Goal: Connect with others: Establish contact or relationships with other users

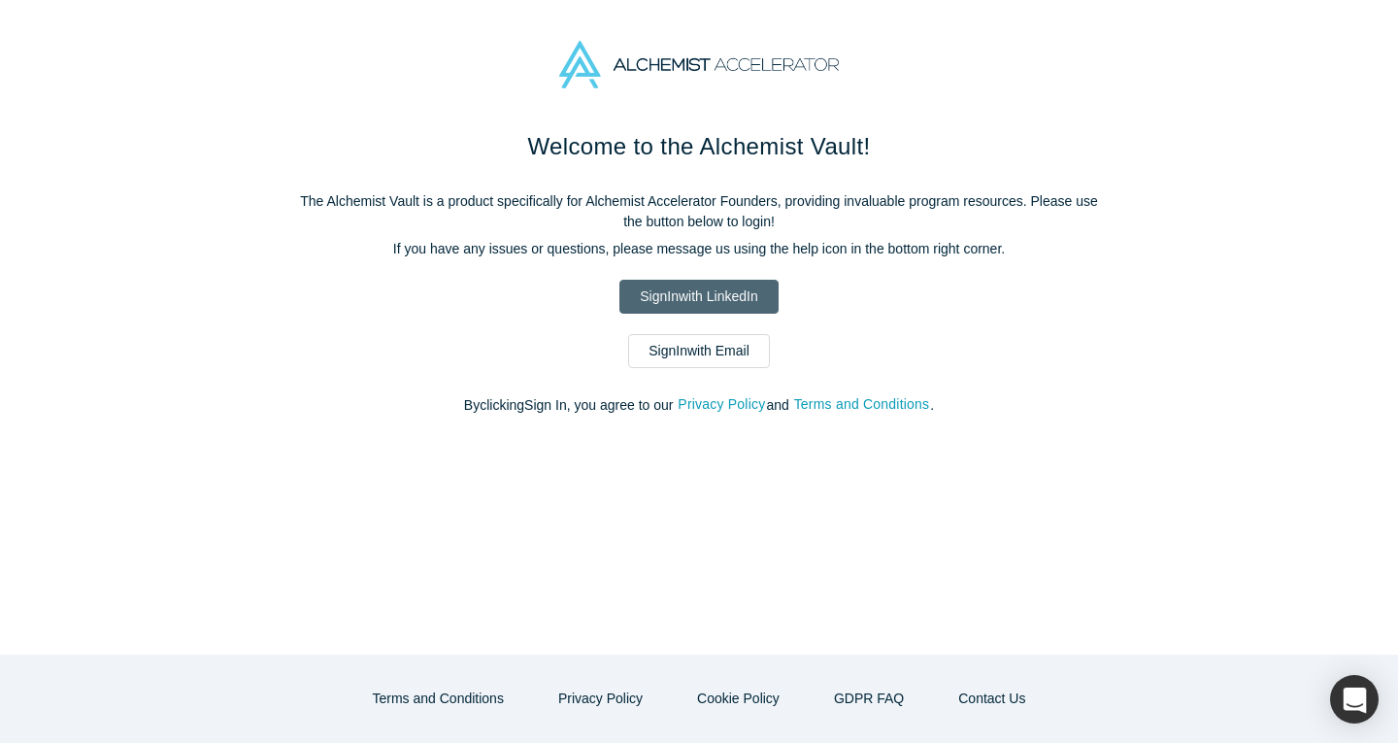
click at [679, 297] on link "Sign In with LinkedIn" at bounding box center [698, 297] width 158 height 34
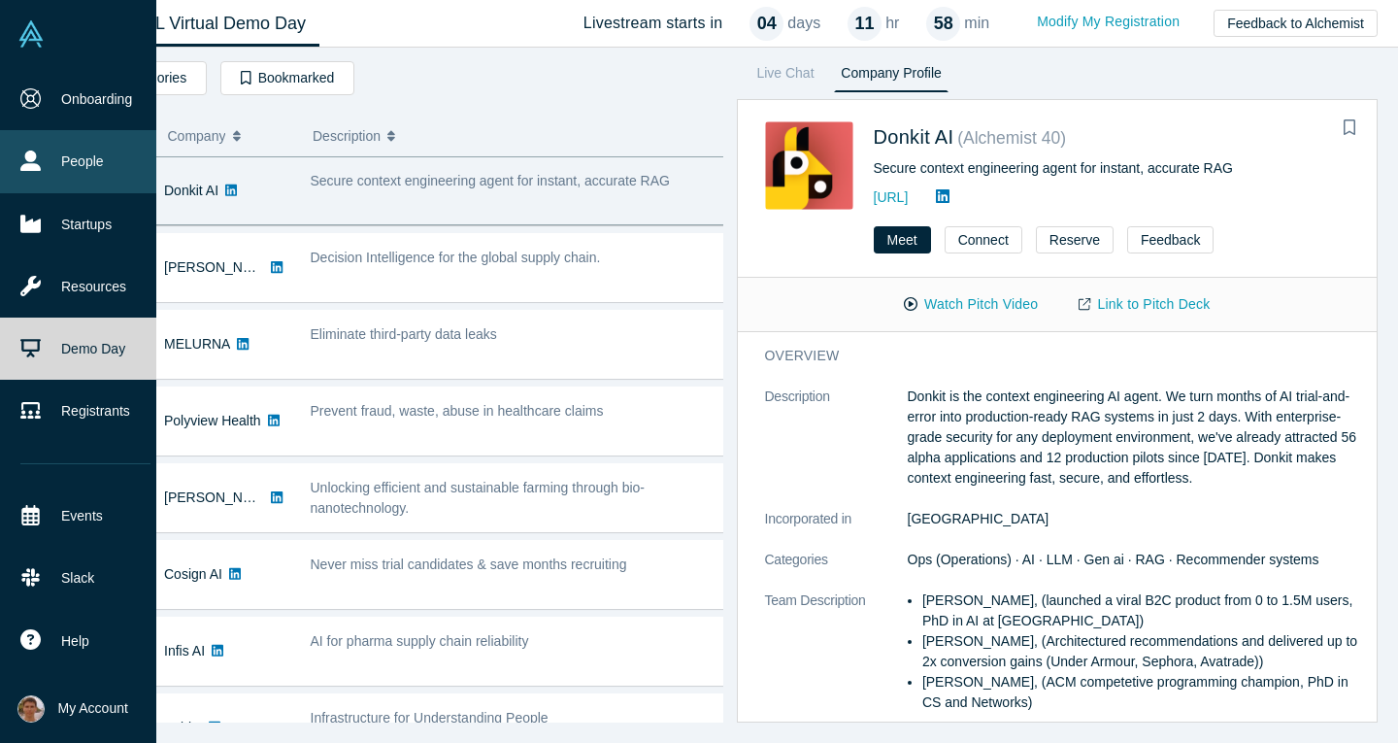
click at [103, 149] on link "People" at bounding box center [85, 161] width 171 height 62
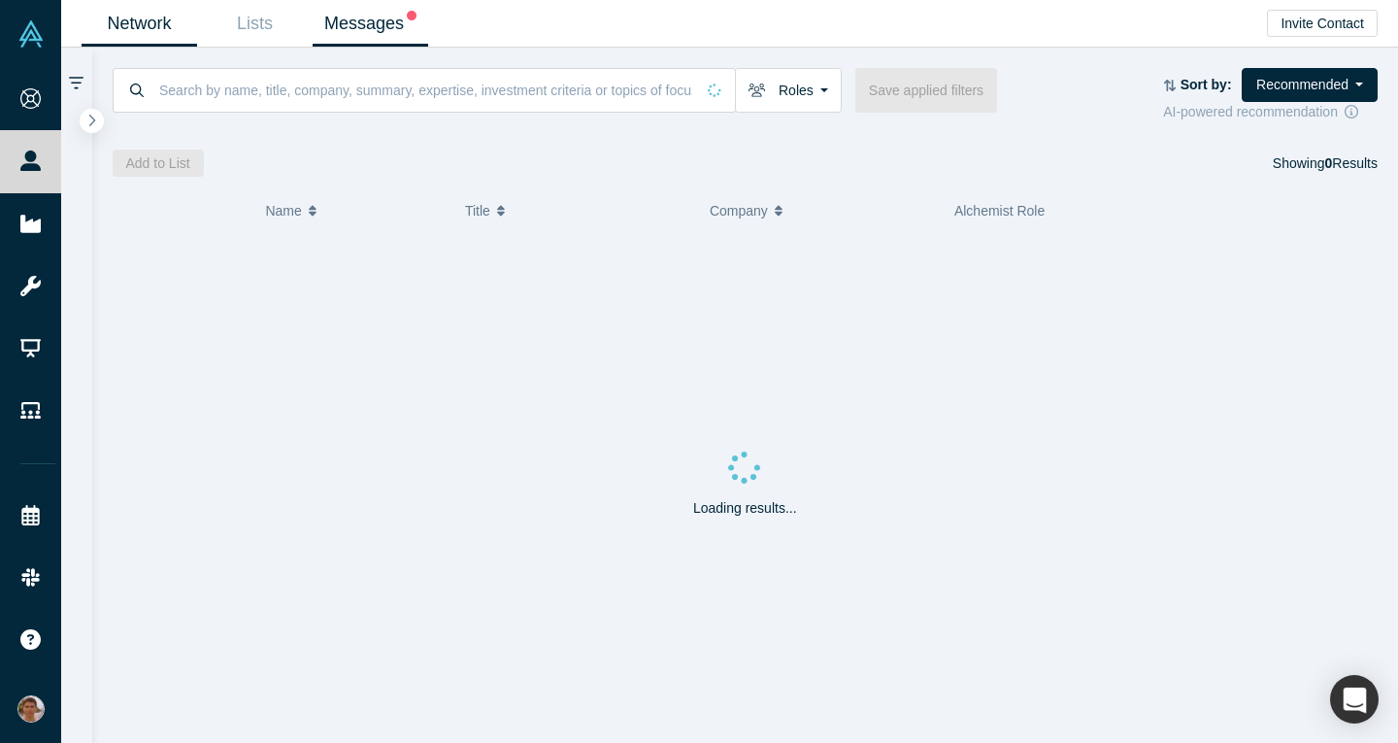
click at [393, 16] on link "Messages" at bounding box center [371, 24] width 116 height 46
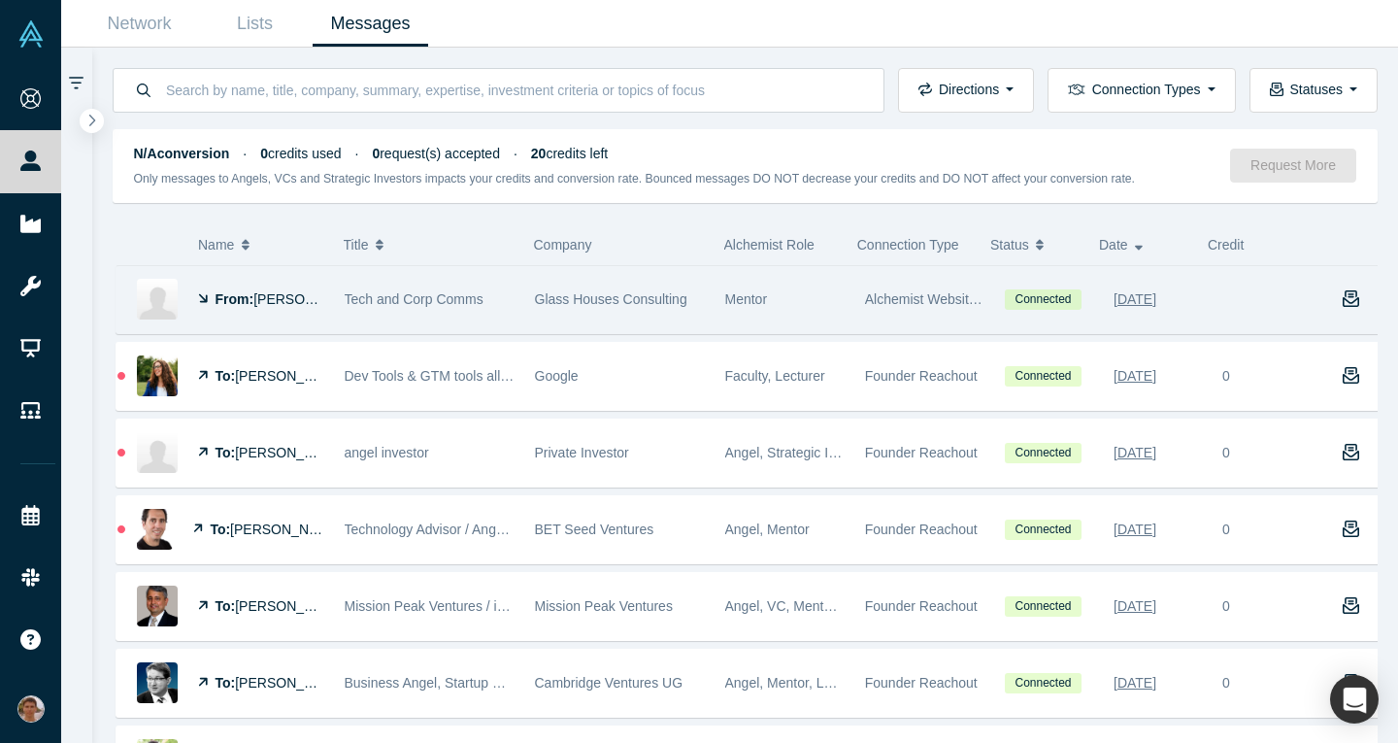
click at [565, 307] on span "Glass Houses Consulting" at bounding box center [611, 299] width 152 height 16
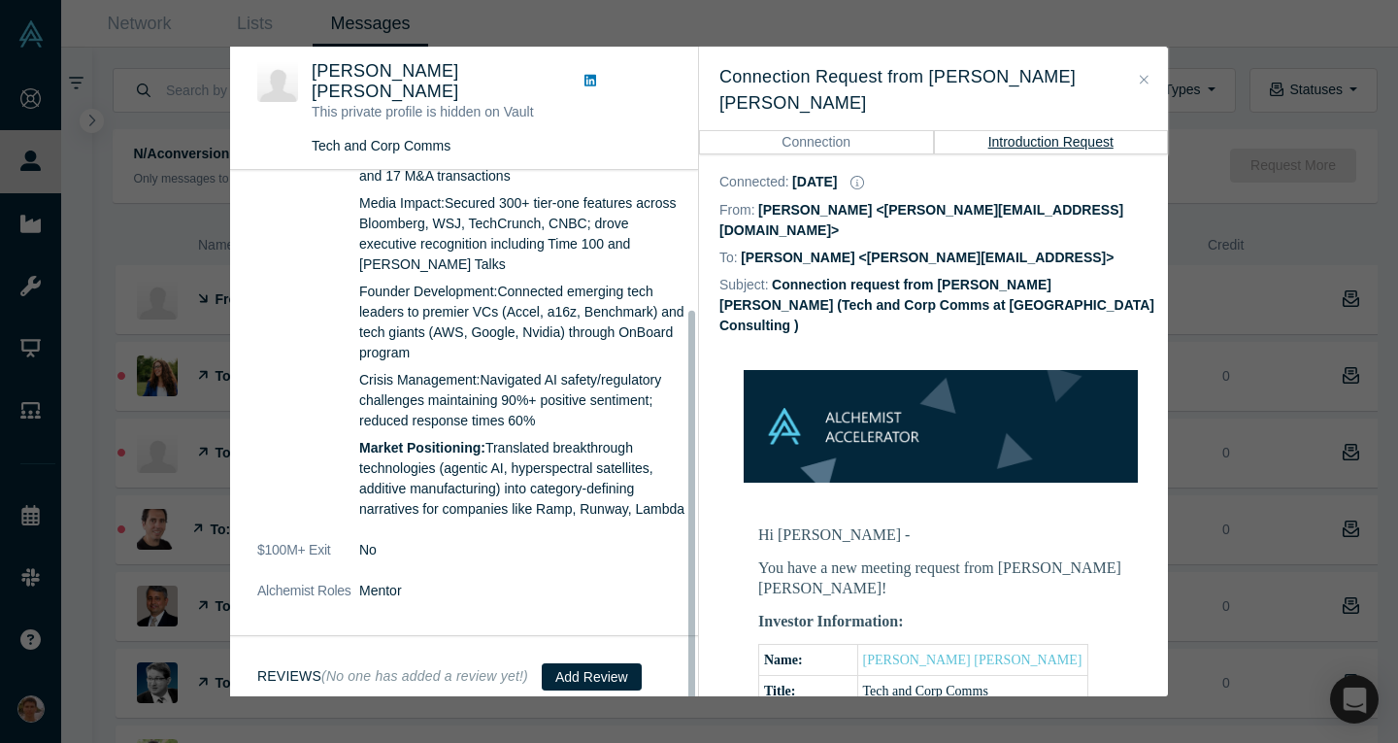
scroll to position [187, 0]
click at [1141, 71] on button "Close" at bounding box center [1144, 80] width 20 height 22
